Goal: Information Seeking & Learning: Learn about a topic

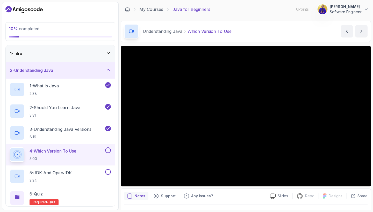
scroll to position [66, 0]
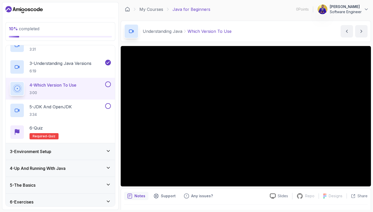
click at [109, 84] on button at bounding box center [108, 85] width 6 height 6
click at [362, 30] on icon "next content" at bounding box center [361, 31] width 5 height 5
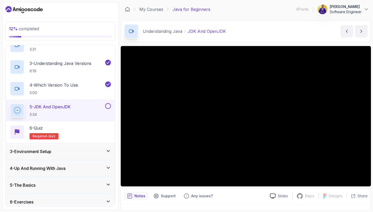
click at [110, 105] on button at bounding box center [108, 106] width 6 height 6
click at [362, 33] on icon "next content" at bounding box center [361, 31] width 5 height 5
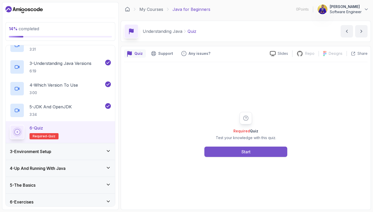
click at [244, 155] on div "Start" at bounding box center [245, 152] width 9 height 6
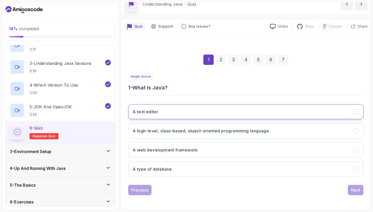
scroll to position [27, 0]
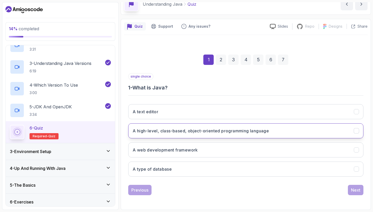
click at [254, 131] on h3 "A high-level, class-based, object-oriented programming language" at bounding box center [201, 131] width 136 height 6
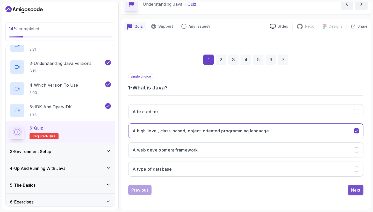
click at [354, 191] on div "Next" at bounding box center [355, 190] width 9 height 6
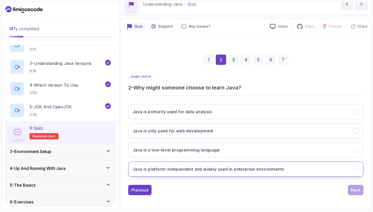
click at [270, 170] on h3 "Java is platform-independent and widely used in enterprise environments" at bounding box center [208, 169] width 151 height 6
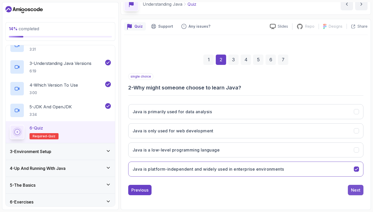
click at [353, 189] on div "Next" at bounding box center [355, 190] width 9 height 6
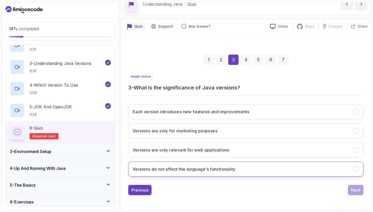
click at [270, 170] on button "Versions do not affect the language's functionality" at bounding box center [245, 169] width 235 height 15
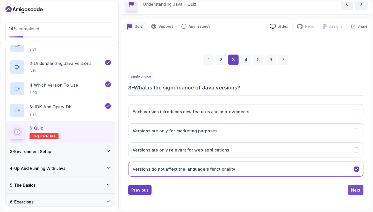
click at [354, 190] on div "Next" at bounding box center [355, 190] width 9 height 6
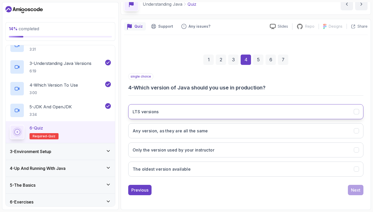
click at [273, 109] on button "LTS versions" at bounding box center [245, 111] width 235 height 15
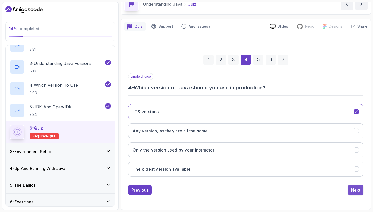
click at [354, 190] on div "Next" at bounding box center [355, 190] width 9 height 6
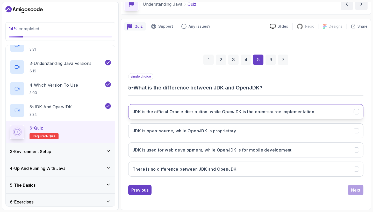
click at [340, 110] on button "JDK is the official Oracle distribution, while OpenJDK is the open-source imple…" at bounding box center [245, 111] width 235 height 15
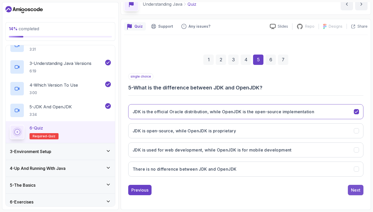
click at [358, 189] on div "Next" at bounding box center [355, 190] width 9 height 6
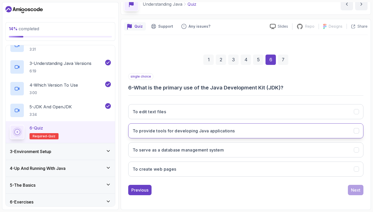
click at [314, 136] on button "To provide tools for developing Java applications" at bounding box center [245, 131] width 235 height 15
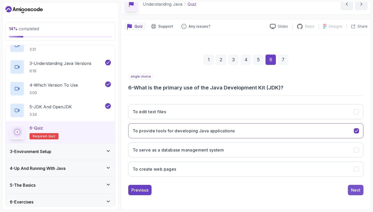
click at [354, 193] on div "Next" at bounding box center [355, 190] width 9 height 6
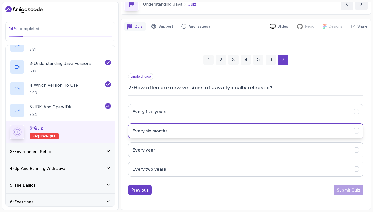
click at [298, 133] on button "Every six months" at bounding box center [245, 131] width 235 height 15
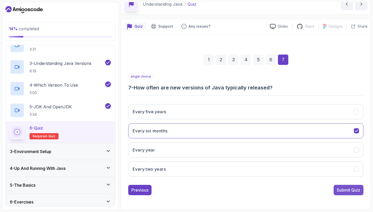
click at [340, 193] on div "Submit Quiz" at bounding box center [349, 190] width 24 height 6
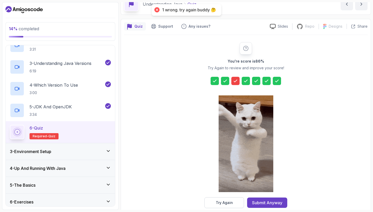
click at [235, 80] on icon at bounding box center [235, 81] width 5 height 5
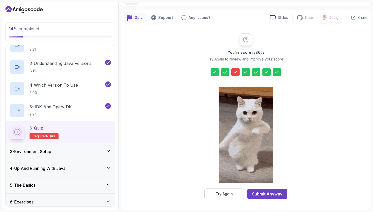
scroll to position [36, 0]
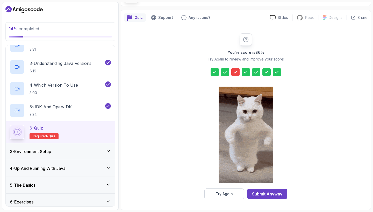
click at [236, 76] on div at bounding box center [235, 72] width 8 height 8
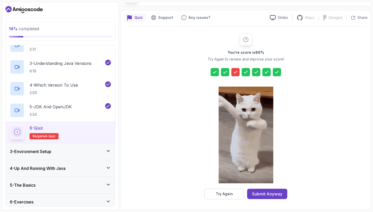
click at [236, 76] on div at bounding box center [235, 72] width 8 height 8
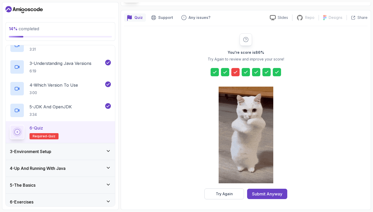
click at [236, 76] on div at bounding box center [235, 72] width 8 height 8
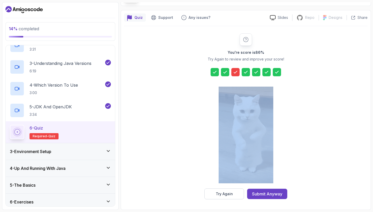
click at [236, 76] on div at bounding box center [235, 72] width 8 height 8
click at [196, 144] on div "You're score is 86 % Try Again to review and improve your score! Try Again Subm…" at bounding box center [246, 116] width 244 height 166
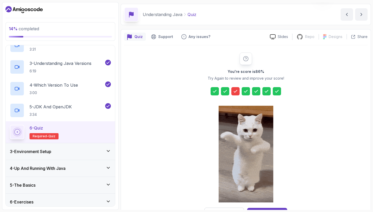
scroll to position [16, 0]
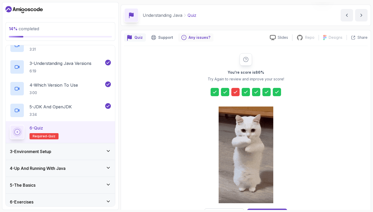
click at [202, 38] on p "Any issues?" at bounding box center [200, 37] width 22 height 5
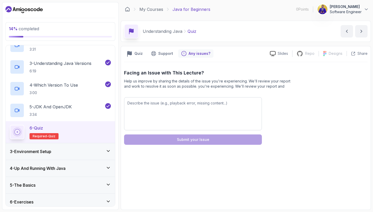
scroll to position [0, 0]
click at [163, 53] on p "Support" at bounding box center [165, 53] width 15 height 5
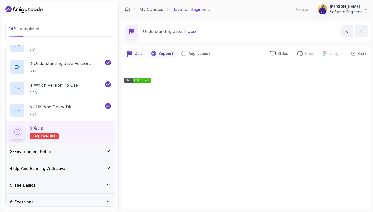
click at [133, 53] on div "Quiz" at bounding box center [135, 53] width 22 height 8
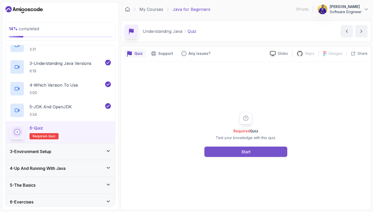
click at [226, 154] on button "Start" at bounding box center [245, 152] width 83 height 10
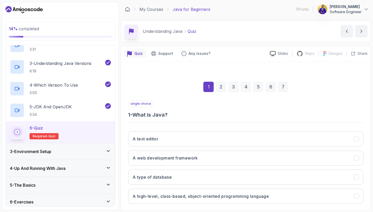
click at [232, 86] on div "3" at bounding box center [233, 87] width 10 height 10
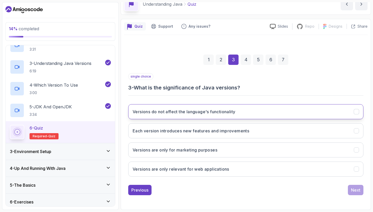
scroll to position [27, 0]
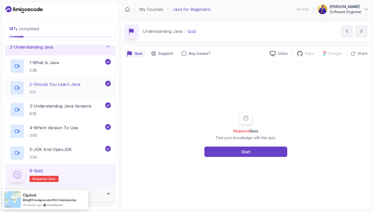
scroll to position [24, 0]
click at [219, 153] on button "Start" at bounding box center [245, 152] width 83 height 10
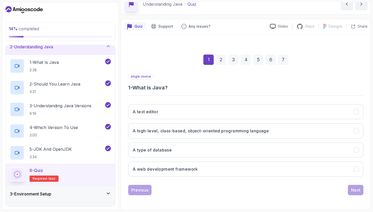
scroll to position [27, 0]
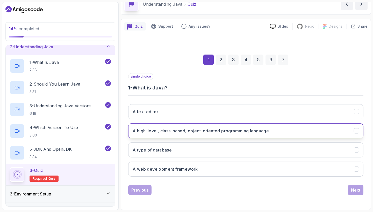
click at [225, 132] on h3 "A high-level, class-based, object-oriented programming language" at bounding box center [201, 131] width 136 height 6
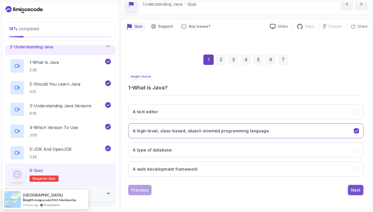
click at [359, 190] on div "Next" at bounding box center [355, 190] width 9 height 6
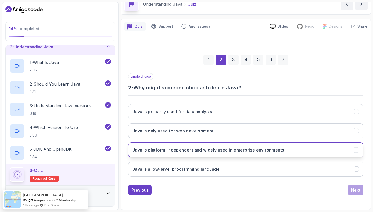
click at [328, 149] on button "Java is platform-independent and widely used in enterprise environments" at bounding box center [245, 150] width 235 height 15
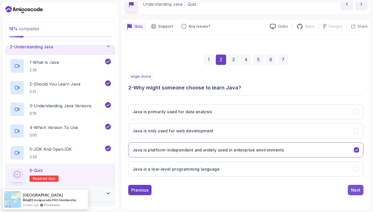
click at [357, 190] on div "Next" at bounding box center [355, 190] width 9 height 6
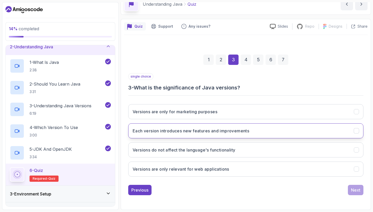
click at [330, 129] on button "Each version introduces new features and improvements" at bounding box center [245, 131] width 235 height 15
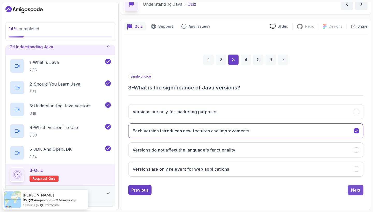
click at [355, 189] on div "Next" at bounding box center [355, 190] width 9 height 6
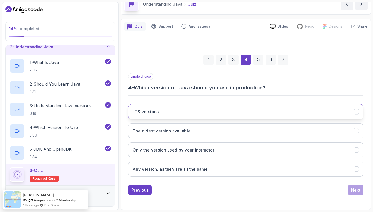
click at [332, 111] on button "LTS versions" at bounding box center [245, 111] width 235 height 15
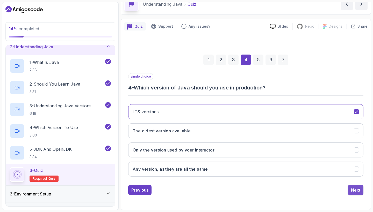
click at [355, 191] on div "Next" at bounding box center [355, 190] width 9 height 6
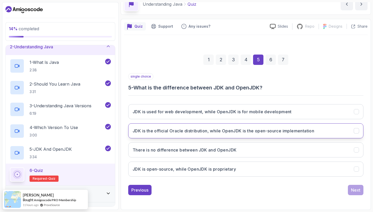
click at [339, 129] on button "JDK is the official Oracle distribution, while OpenJDK is the open-source imple…" at bounding box center [245, 131] width 235 height 15
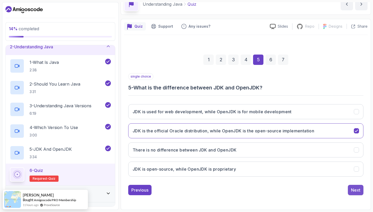
click at [357, 193] on div "Next" at bounding box center [355, 190] width 9 height 6
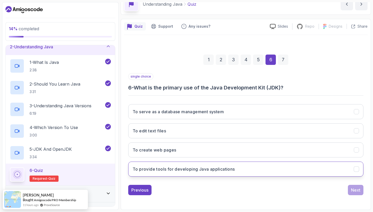
click at [296, 173] on button "To provide tools for developing Java applications" at bounding box center [245, 169] width 235 height 15
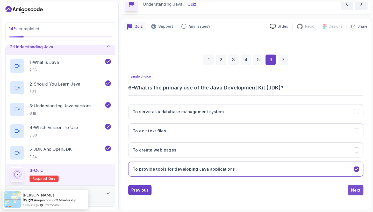
click at [354, 187] on div "Next" at bounding box center [355, 190] width 9 height 6
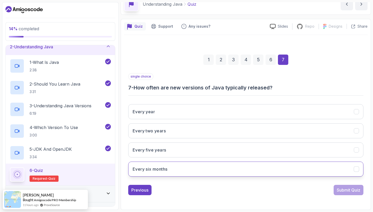
click at [269, 167] on button "Every six months" at bounding box center [245, 169] width 235 height 15
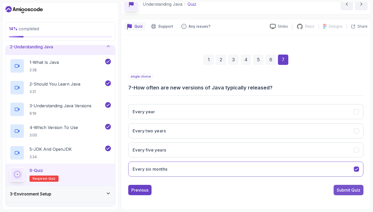
click at [353, 188] on div "Submit Quiz" at bounding box center [349, 190] width 24 height 6
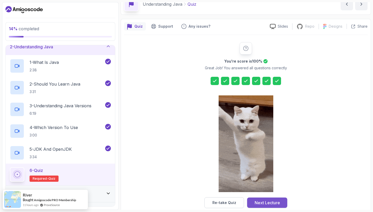
click at [281, 204] on button "Next Lecture" at bounding box center [267, 203] width 40 height 10
